Goal: Find specific page/section: Find specific page/section

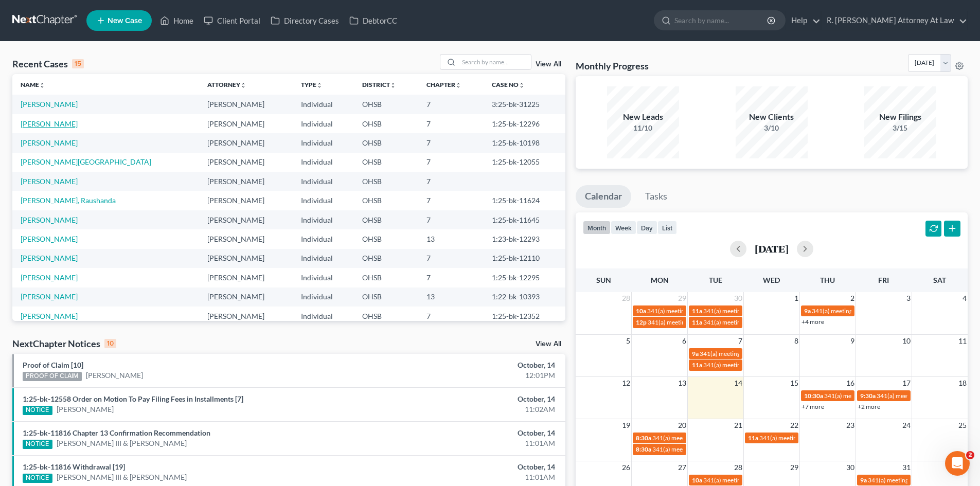
click at [41, 121] on link "[PERSON_NAME]" at bounding box center [49, 123] width 57 height 9
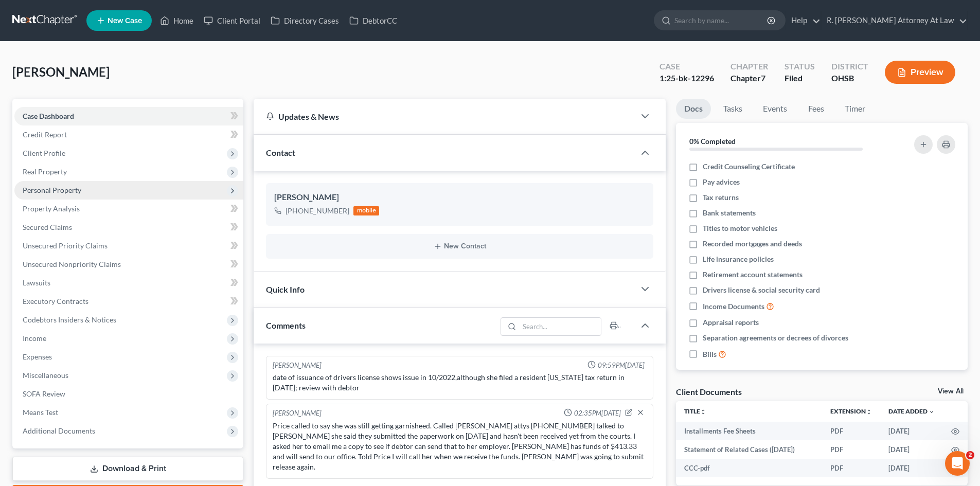
click at [47, 193] on span "Personal Property" at bounding box center [52, 190] width 59 height 9
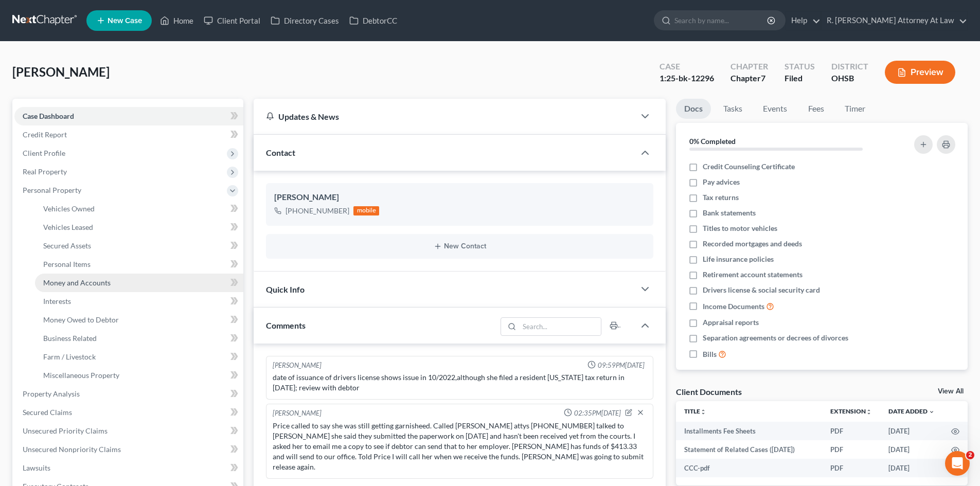
click at [85, 285] on span "Money and Accounts" at bounding box center [76, 282] width 67 height 9
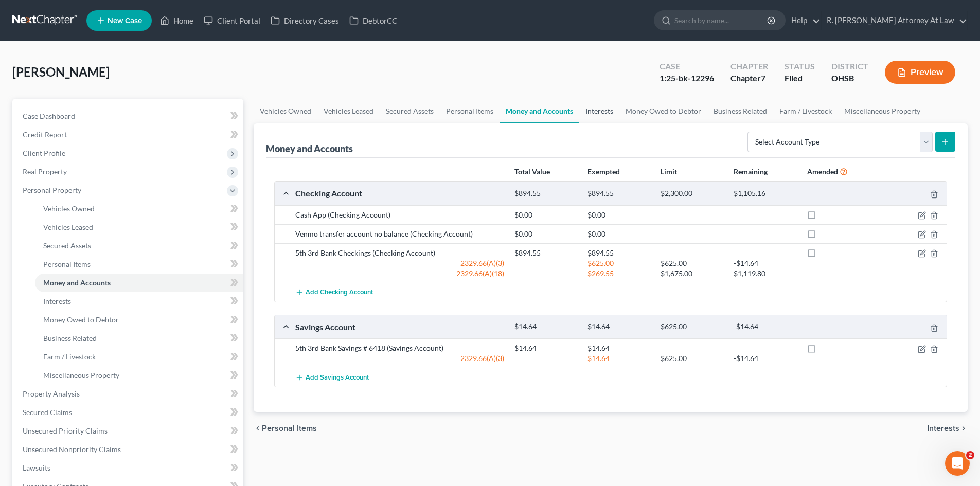
click at [602, 108] on link "Interests" at bounding box center [600, 111] width 40 height 25
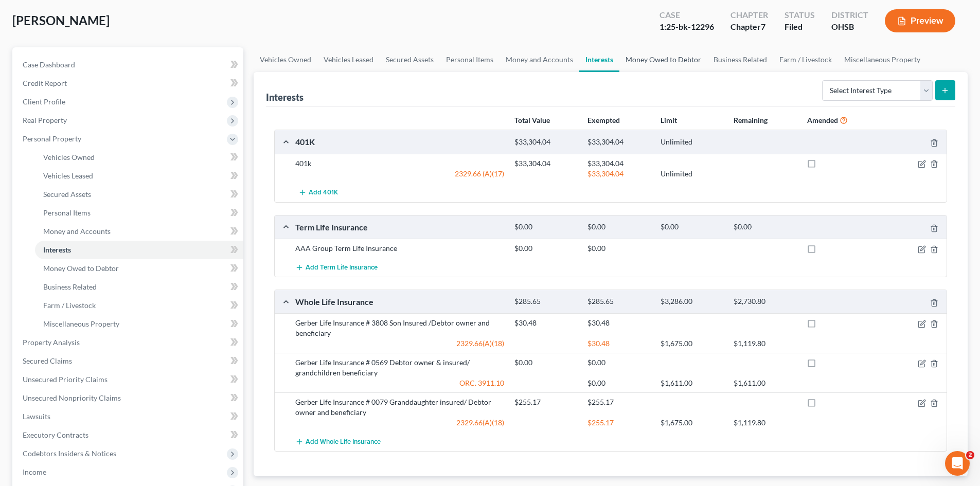
click at [645, 62] on link "Money Owed to Debtor" at bounding box center [664, 59] width 88 height 25
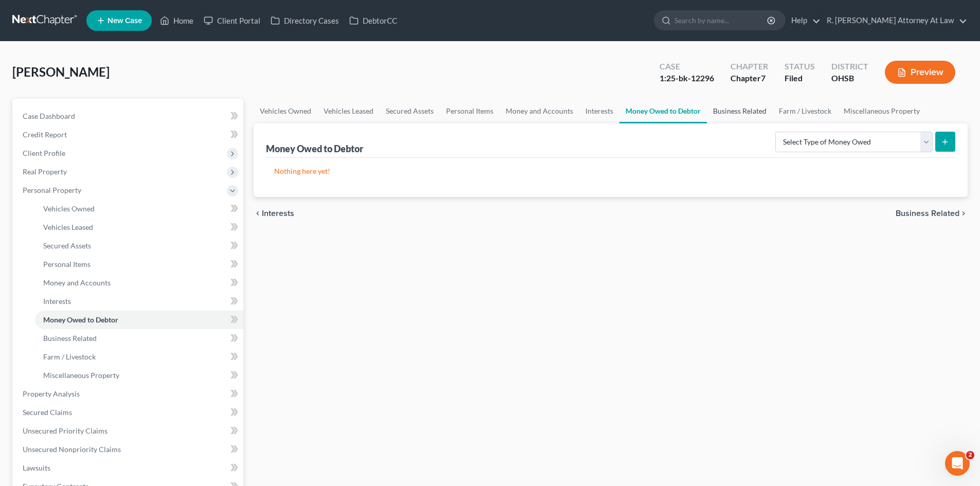
click at [735, 115] on link "Business Related" at bounding box center [740, 111] width 66 height 25
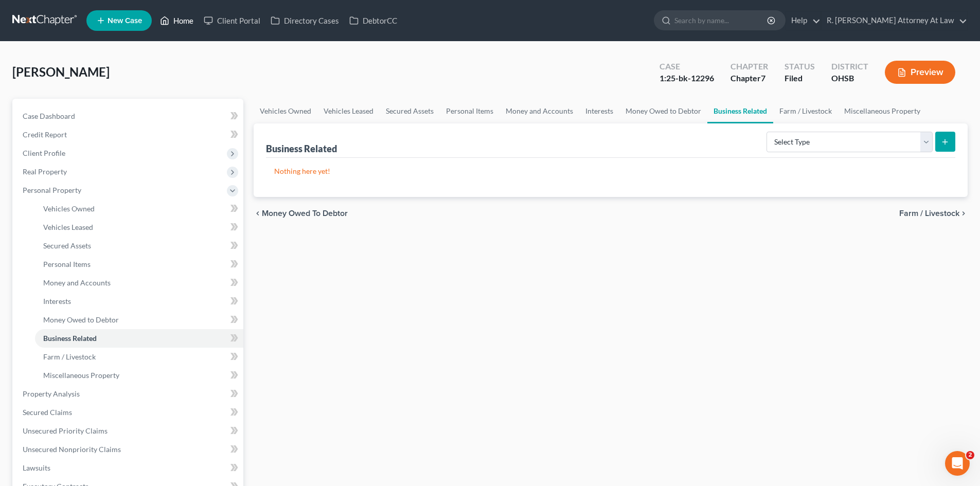
click at [184, 24] on link "Home" at bounding box center [177, 20] width 44 height 19
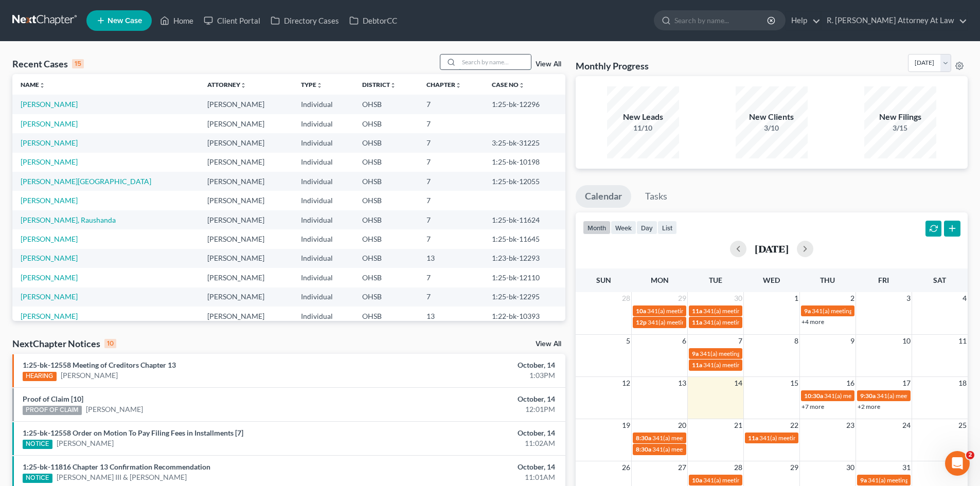
click at [494, 60] on input "search" at bounding box center [495, 62] width 72 height 15
type input "[PERSON_NAME]"
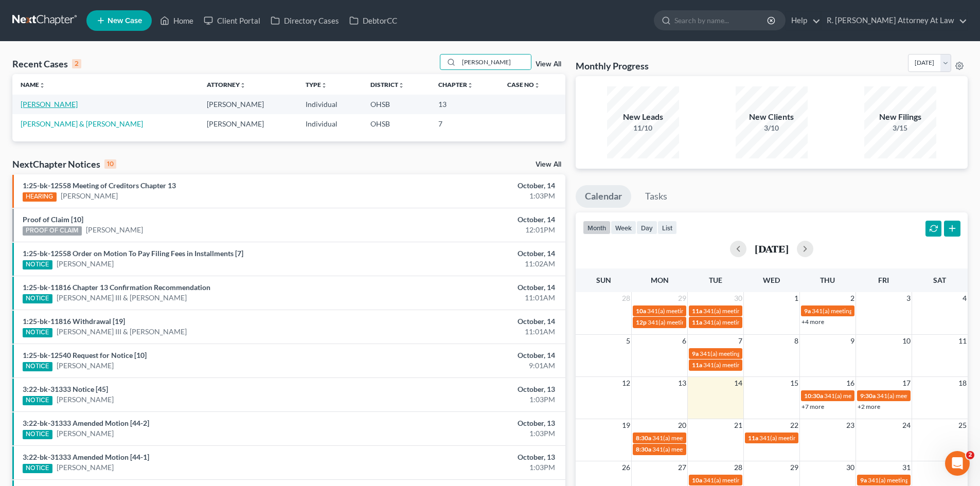
click at [43, 104] on link "[PERSON_NAME]" at bounding box center [49, 104] width 57 height 9
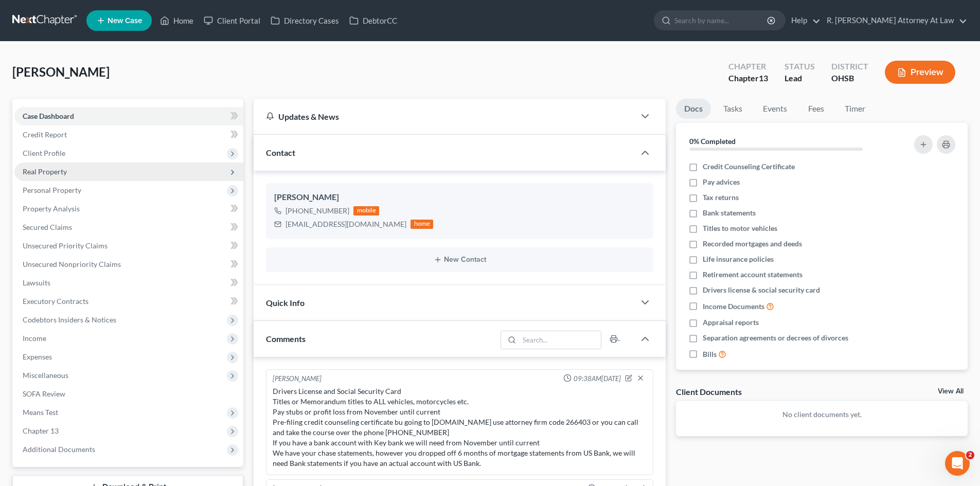
scroll to position [441, 0]
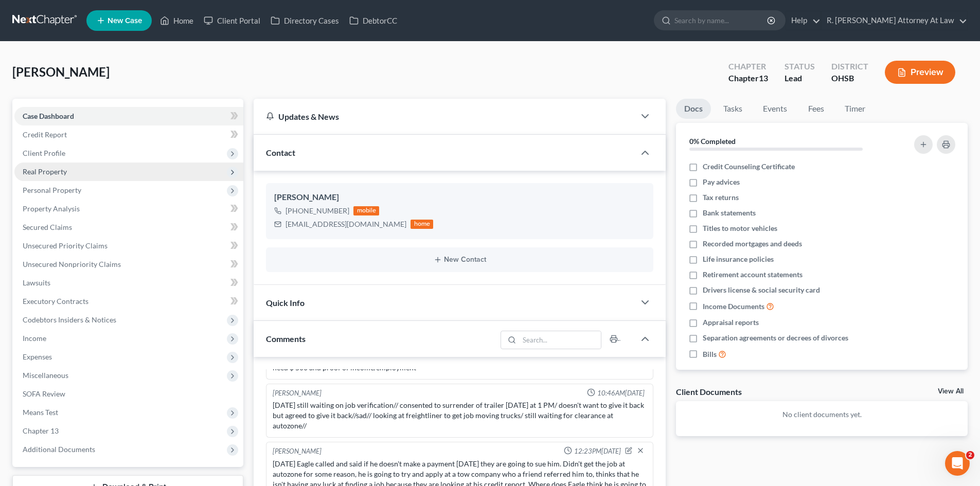
click at [41, 172] on span "Real Property" at bounding box center [45, 171] width 44 height 9
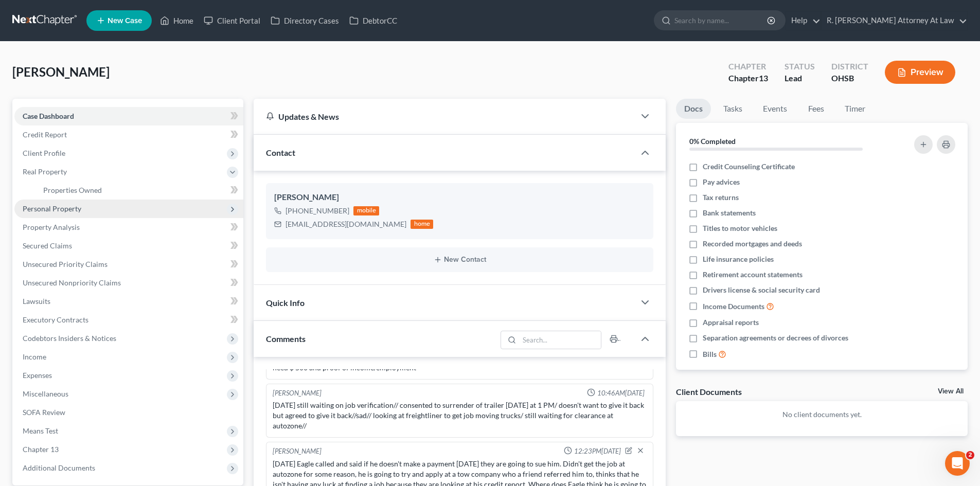
click at [39, 208] on span "Personal Property" at bounding box center [52, 208] width 59 height 9
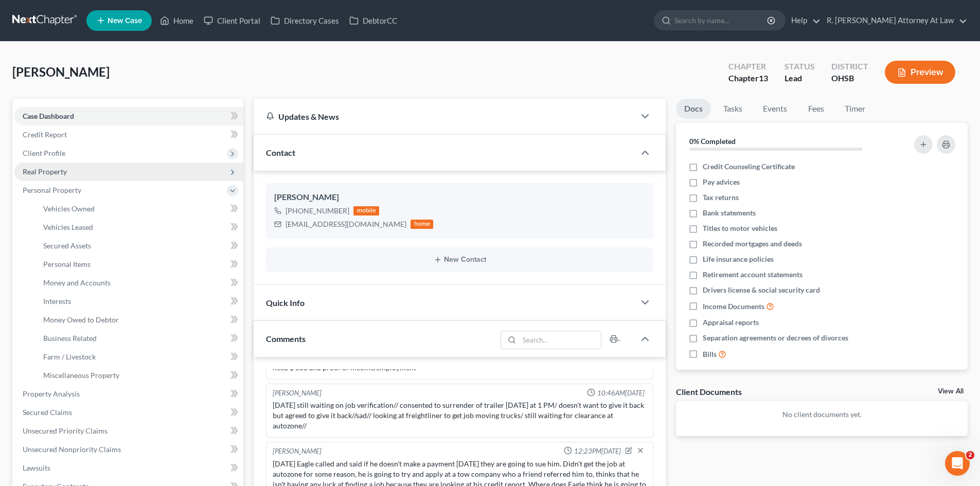
click at [51, 175] on span "Real Property" at bounding box center [45, 171] width 44 height 9
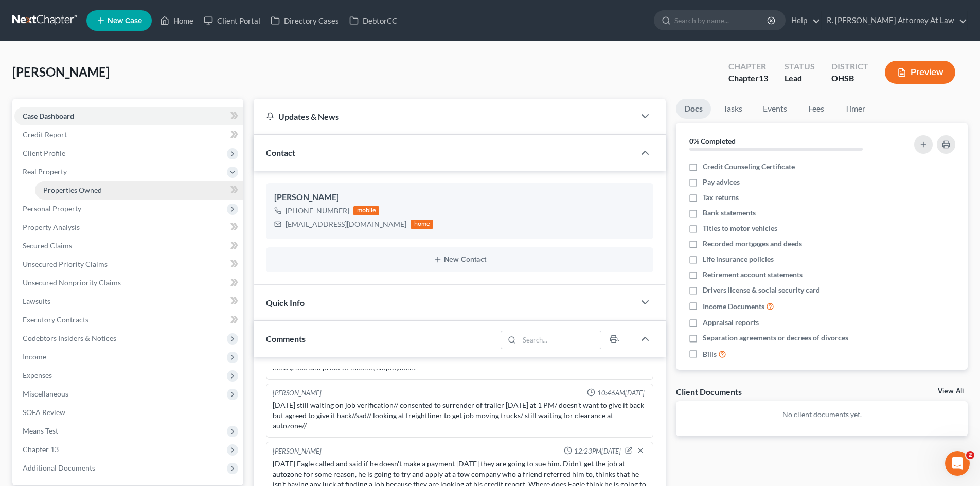
click at [68, 192] on span "Properties Owned" at bounding box center [72, 190] width 59 height 9
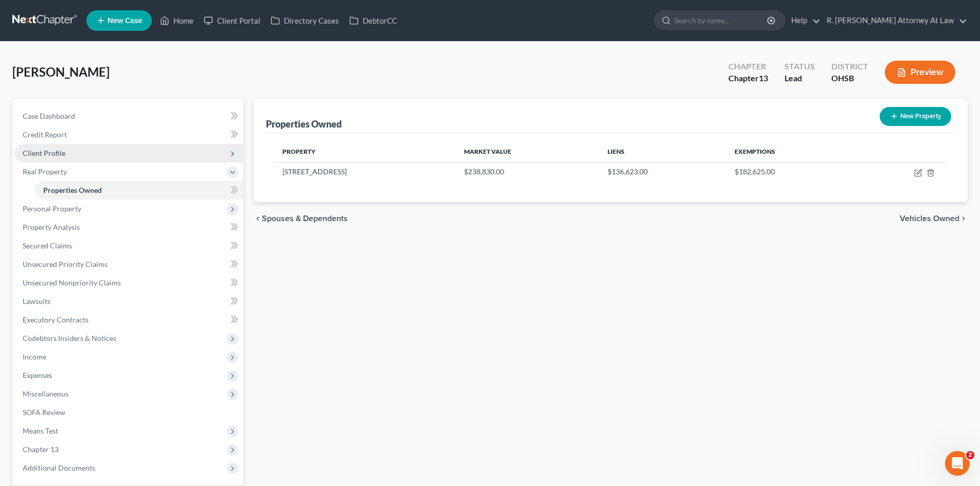
click at [54, 157] on span "Client Profile" at bounding box center [44, 153] width 43 height 9
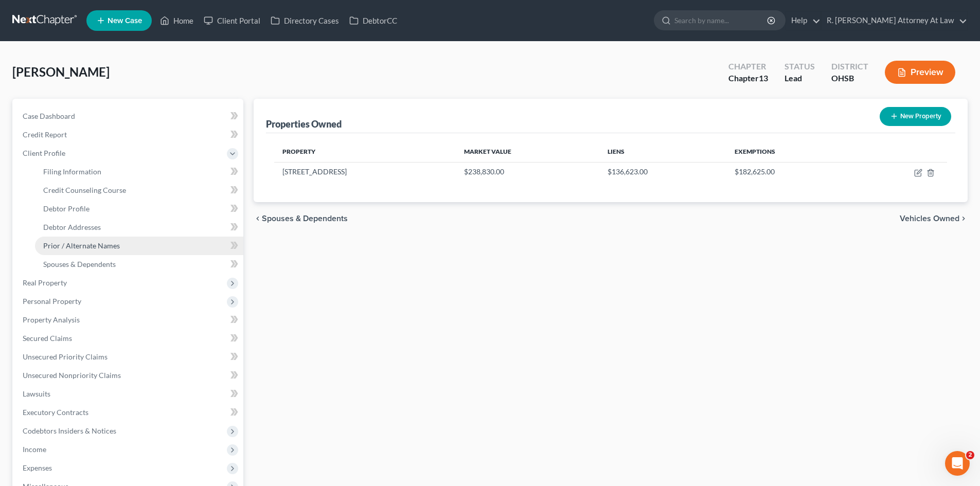
click at [82, 237] on link "Prior / Alternate Names" at bounding box center [139, 246] width 208 height 19
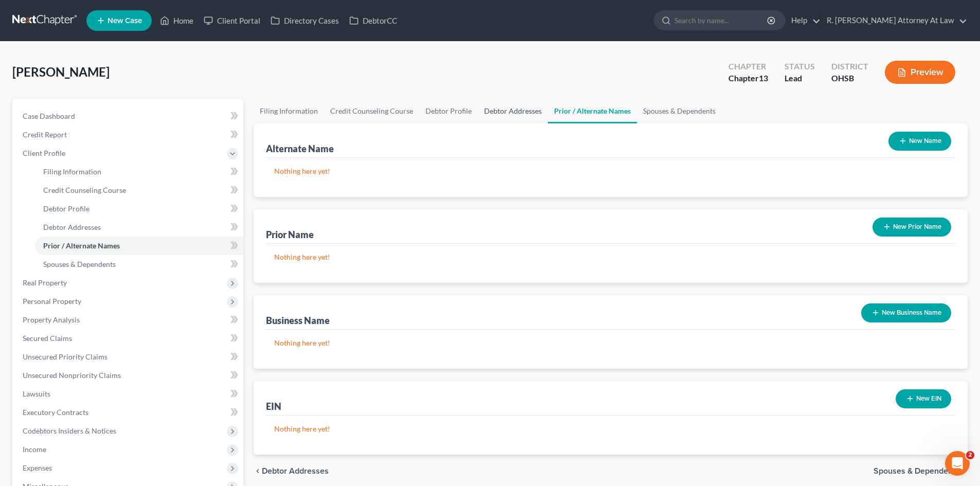
click at [501, 112] on link "Debtor Addresses" at bounding box center [513, 111] width 70 height 25
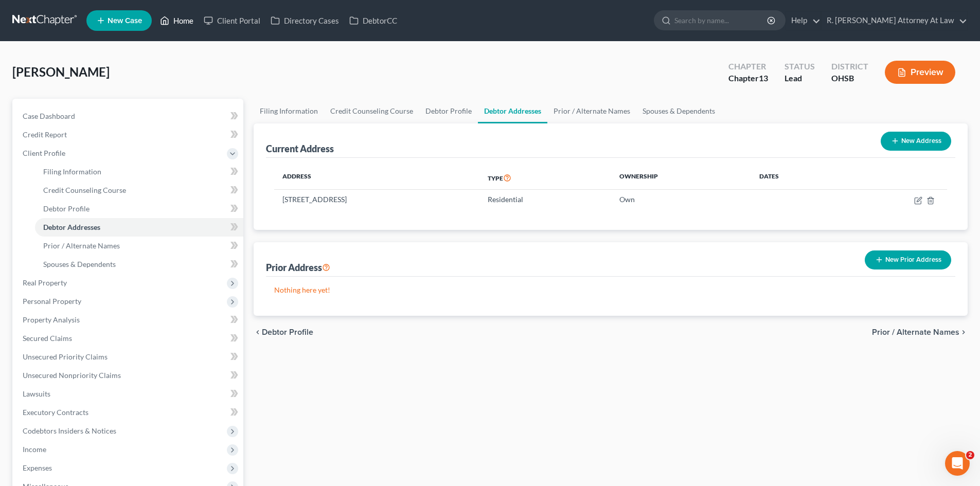
click at [184, 18] on link "Home" at bounding box center [177, 20] width 44 height 19
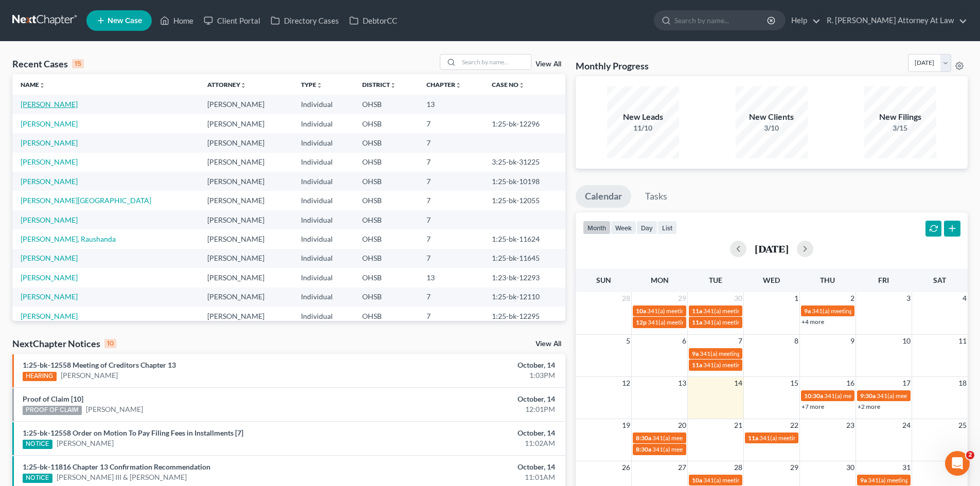
click at [49, 106] on link "[PERSON_NAME]" at bounding box center [49, 104] width 57 height 9
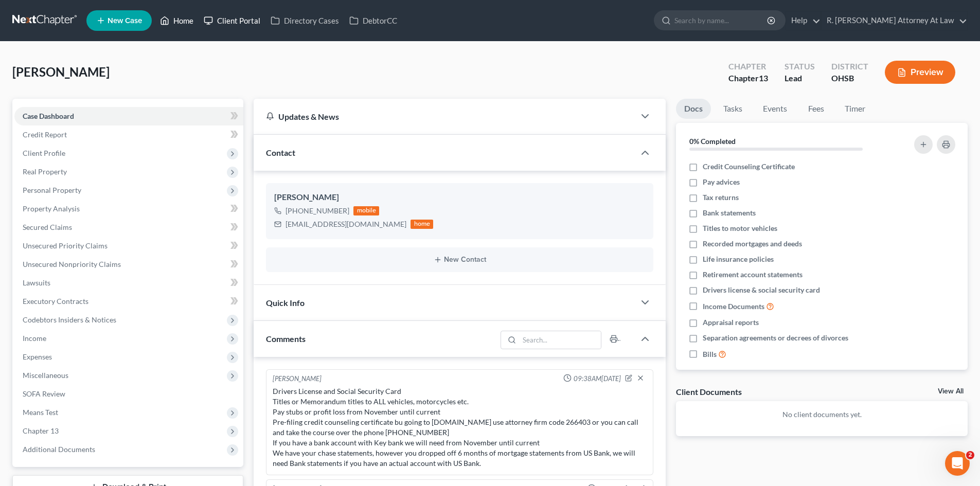
drag, startPoint x: 184, startPoint y: 21, endPoint x: 218, endPoint y: 24, distance: 34.1
click at [184, 21] on link "Home" at bounding box center [177, 20] width 44 height 19
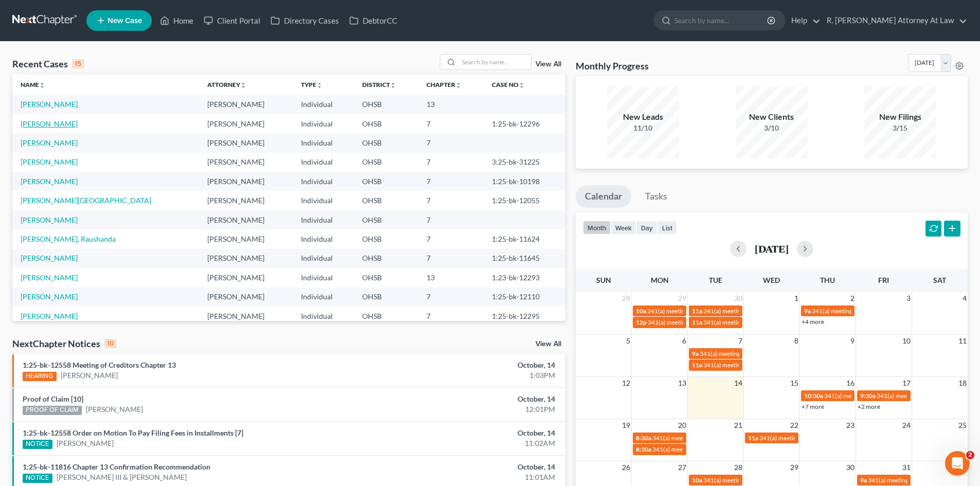
click at [39, 126] on link "[PERSON_NAME]" at bounding box center [49, 123] width 57 height 9
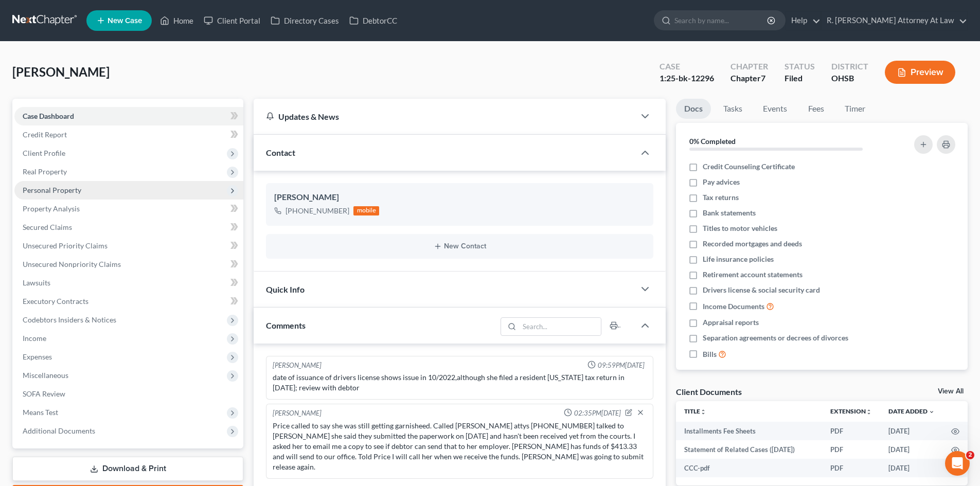
click at [56, 192] on span "Personal Property" at bounding box center [52, 190] width 59 height 9
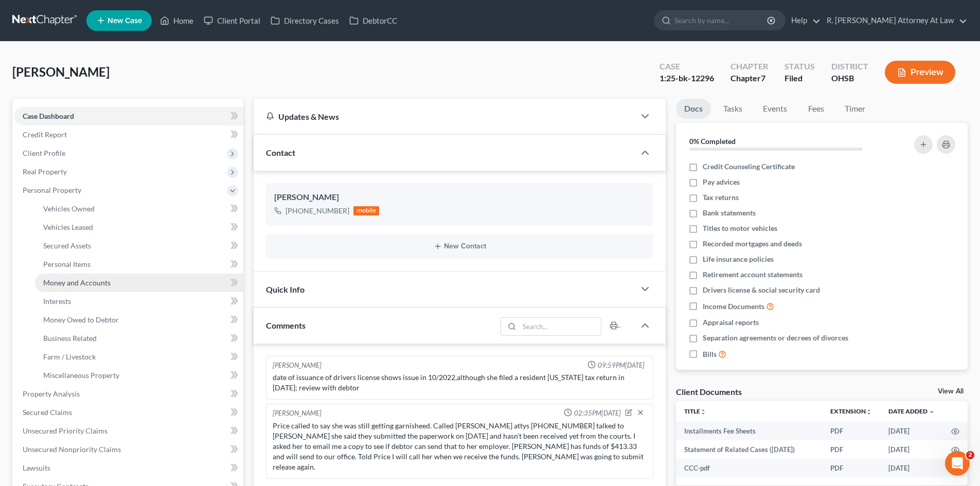
click at [91, 279] on span "Money and Accounts" at bounding box center [76, 282] width 67 height 9
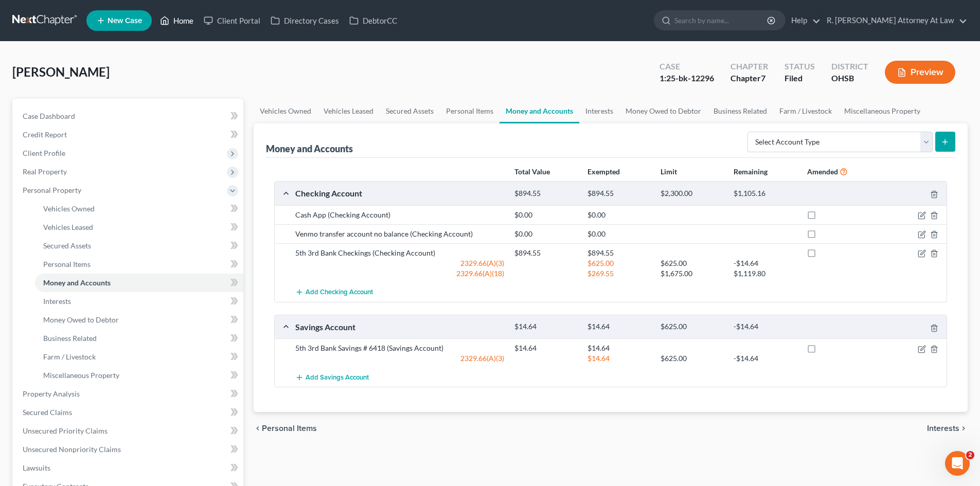
click at [181, 26] on link "Home" at bounding box center [177, 20] width 44 height 19
